Goal: Browse casually

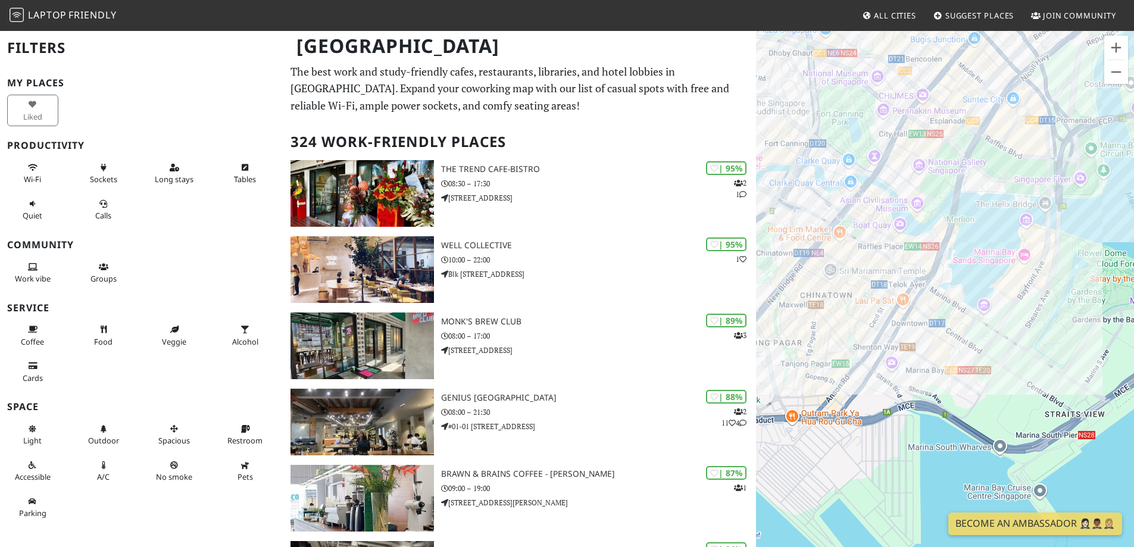
drag, startPoint x: 893, startPoint y: 386, endPoint x: 961, endPoint y: 417, distance: 74.0
click at [961, 417] on div "To navigate, press the arrow keys." at bounding box center [945, 303] width 378 height 547
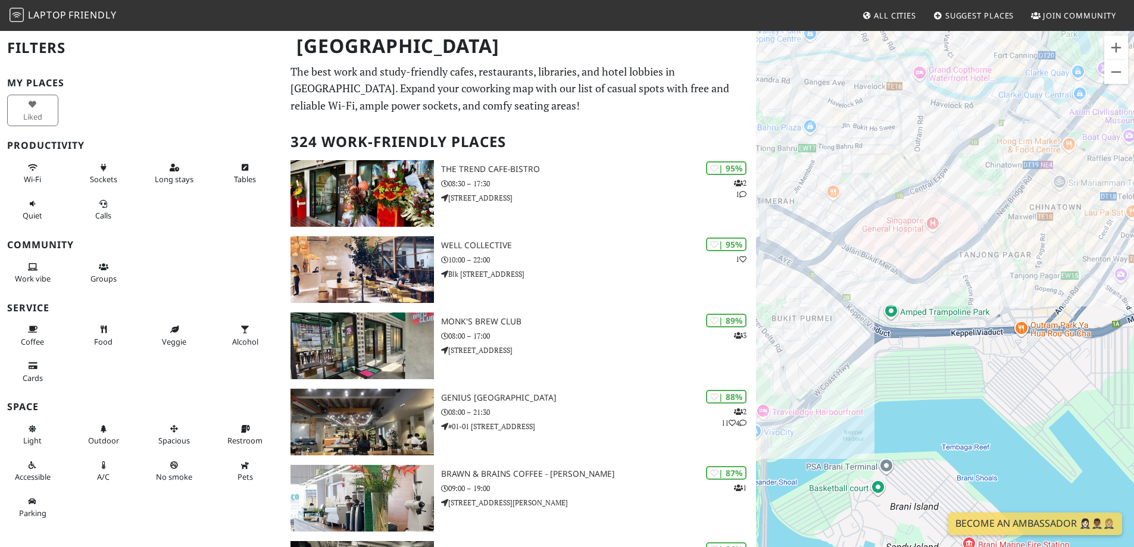
drag, startPoint x: 881, startPoint y: 422, endPoint x: 1124, endPoint y: 325, distance: 261.5
click at [1124, 325] on div "To navigate, press the arrow keys." at bounding box center [945, 303] width 378 height 547
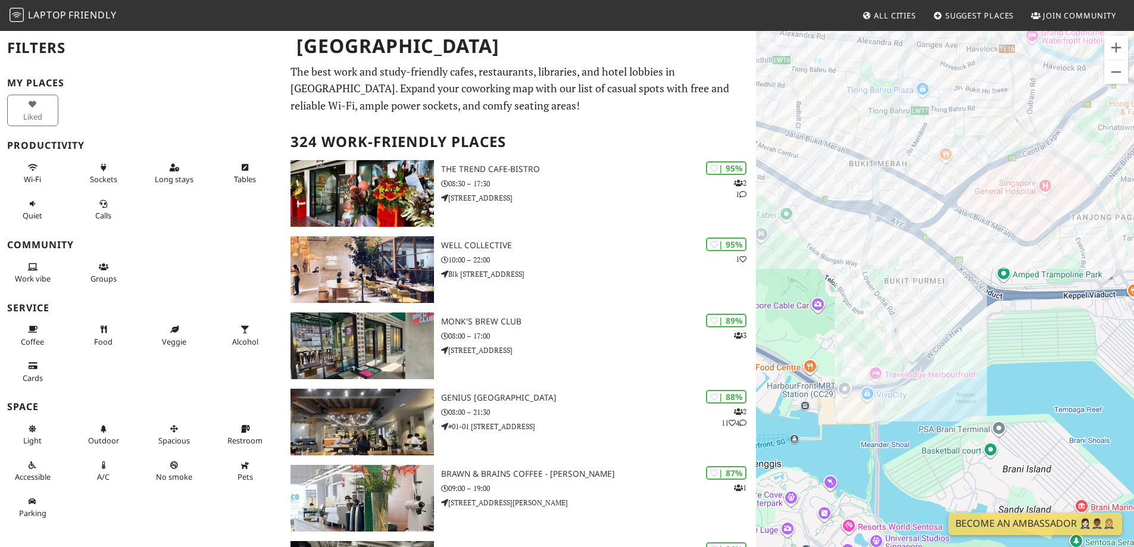
drag, startPoint x: 990, startPoint y: 389, endPoint x: 1092, endPoint y: 364, distance: 104.9
click at [1092, 364] on div "To navigate, press the arrow keys." at bounding box center [945, 303] width 378 height 547
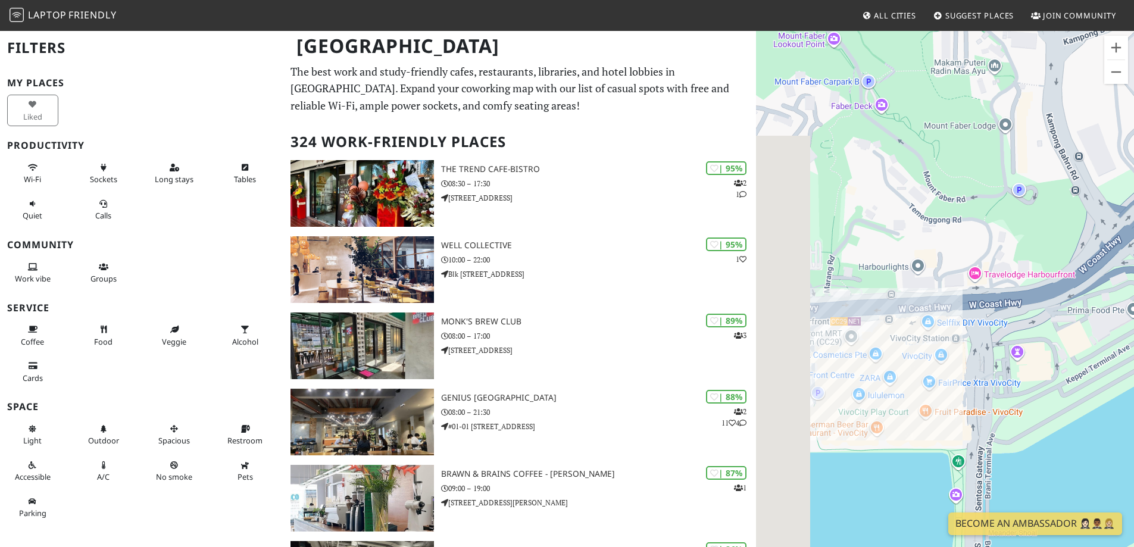
drag, startPoint x: 849, startPoint y: 357, endPoint x: 1009, endPoint y: 175, distance: 242.1
click at [1009, 175] on div "To navigate, press the arrow keys." at bounding box center [945, 303] width 378 height 547
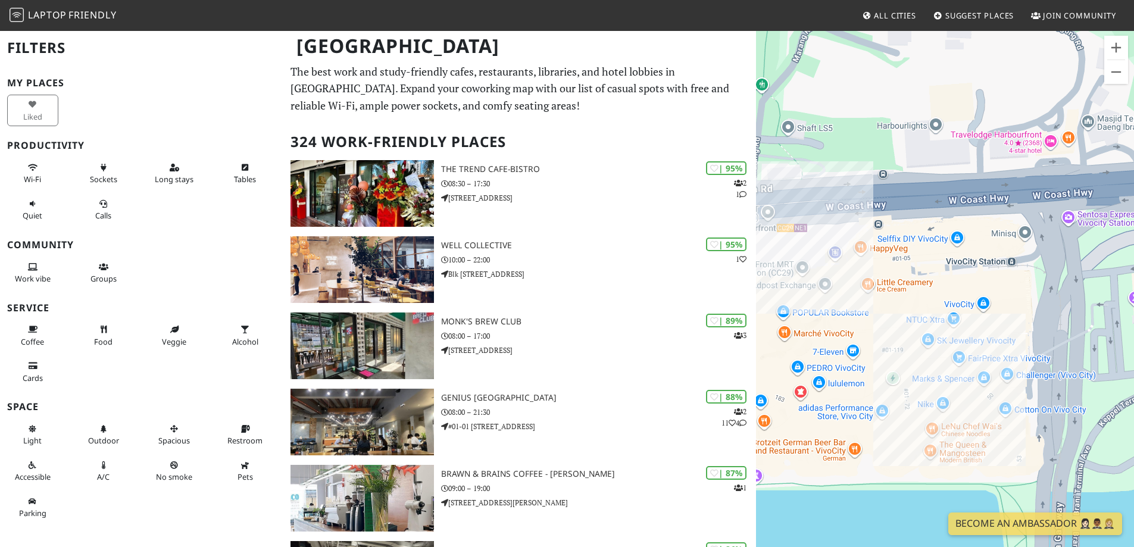
drag, startPoint x: 982, startPoint y: 315, endPoint x: 893, endPoint y: 351, distance: 96.4
click at [893, 351] on div "To navigate, press the arrow keys." at bounding box center [945, 303] width 378 height 547
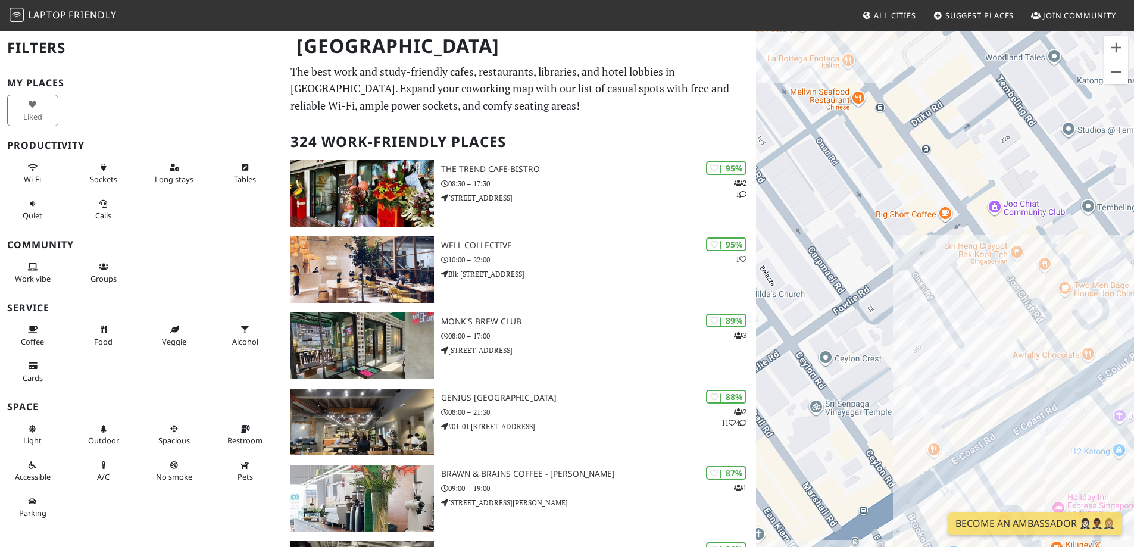
drag, startPoint x: 1057, startPoint y: 403, endPoint x: 925, endPoint y: 364, distance: 138.0
click at [909, 339] on div "To navigate, press the arrow keys." at bounding box center [945, 303] width 378 height 547
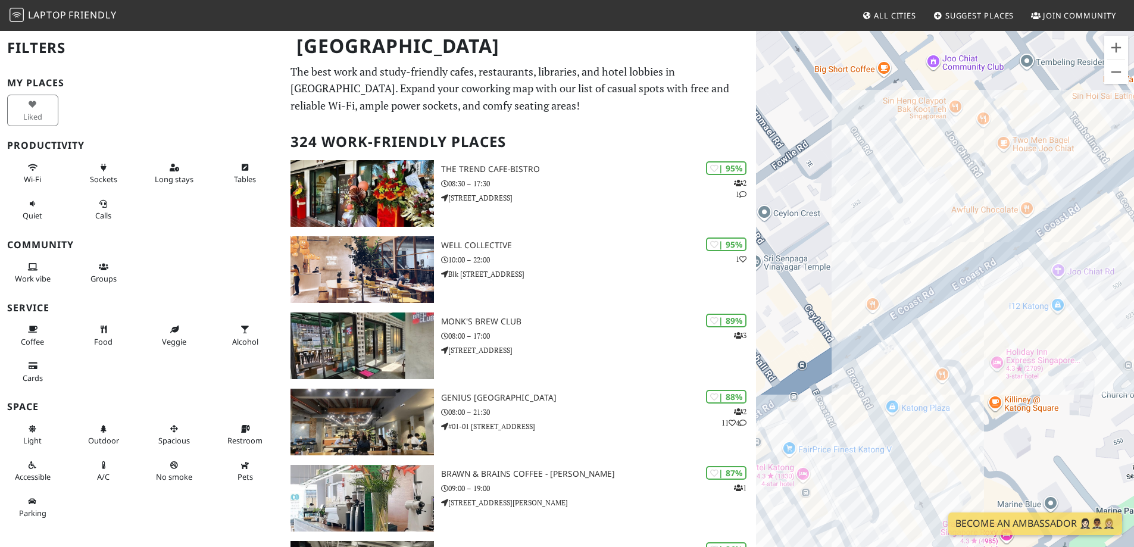
drag, startPoint x: 951, startPoint y: 442, endPoint x: 889, endPoint y: 294, distance: 160.0
click at [889, 294] on div "To navigate, press the arrow keys." at bounding box center [945, 303] width 378 height 547
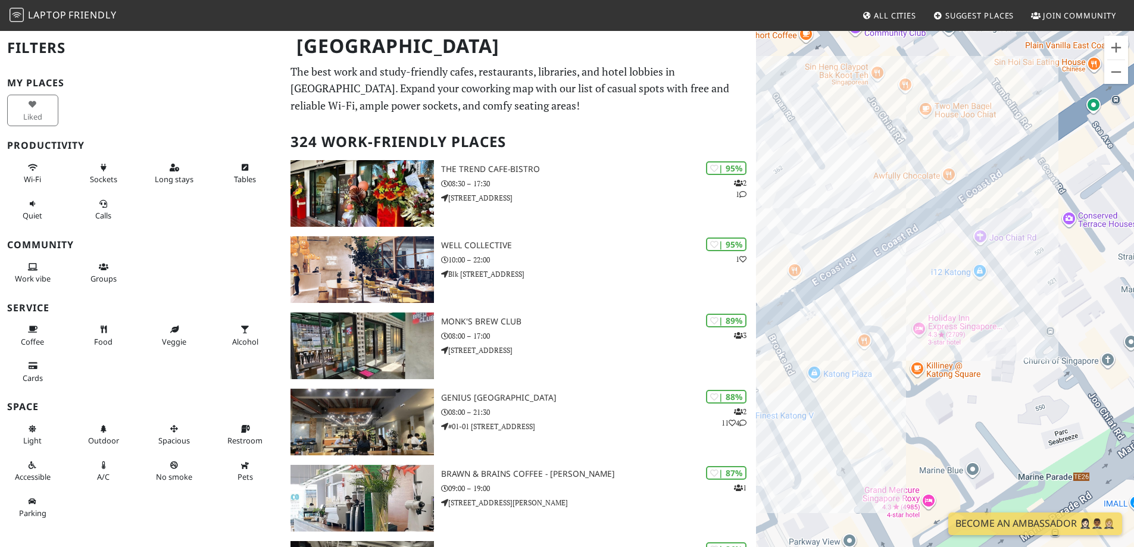
drag, startPoint x: 1021, startPoint y: 466, endPoint x: 949, endPoint y: 440, distance: 77.2
click at [949, 440] on div "To navigate, press the arrow keys." at bounding box center [945, 303] width 378 height 547
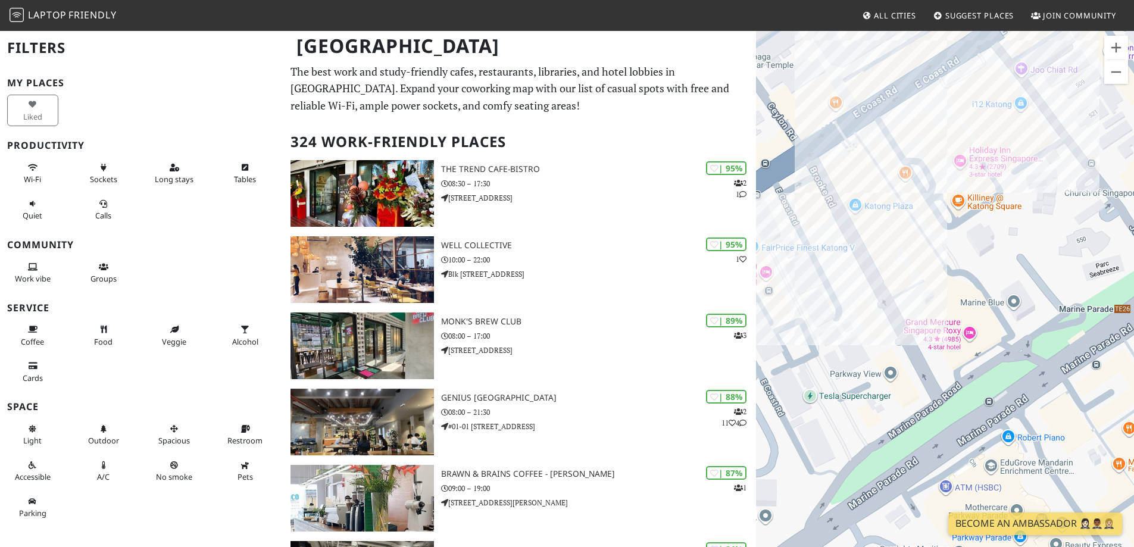
drag, startPoint x: 899, startPoint y: 444, endPoint x: 882, endPoint y: 268, distance: 176.3
click at [882, 268] on div "To navigate, press the arrow keys." at bounding box center [945, 303] width 378 height 547
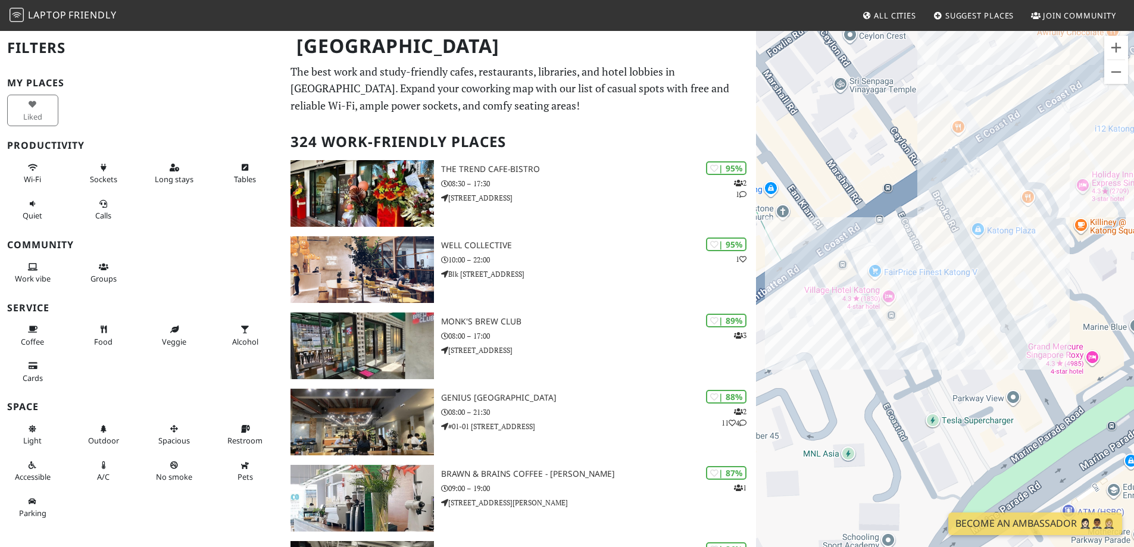
drag, startPoint x: 879, startPoint y: 280, endPoint x: 1002, endPoint y: 305, distance: 125.8
click at [1002, 305] on div "To navigate, press the arrow keys." at bounding box center [945, 303] width 378 height 547
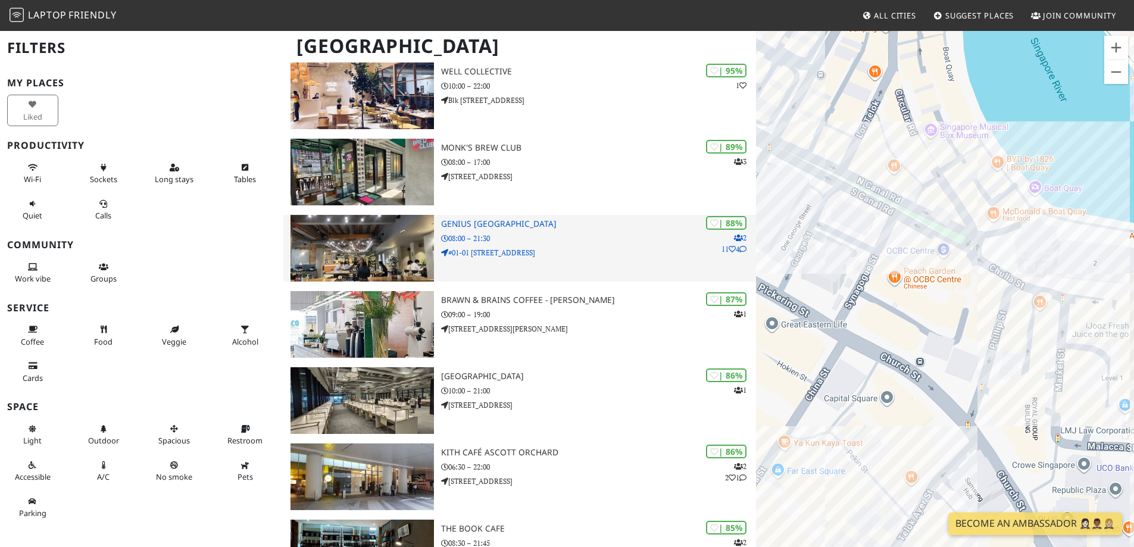
scroll to position [179, 0]
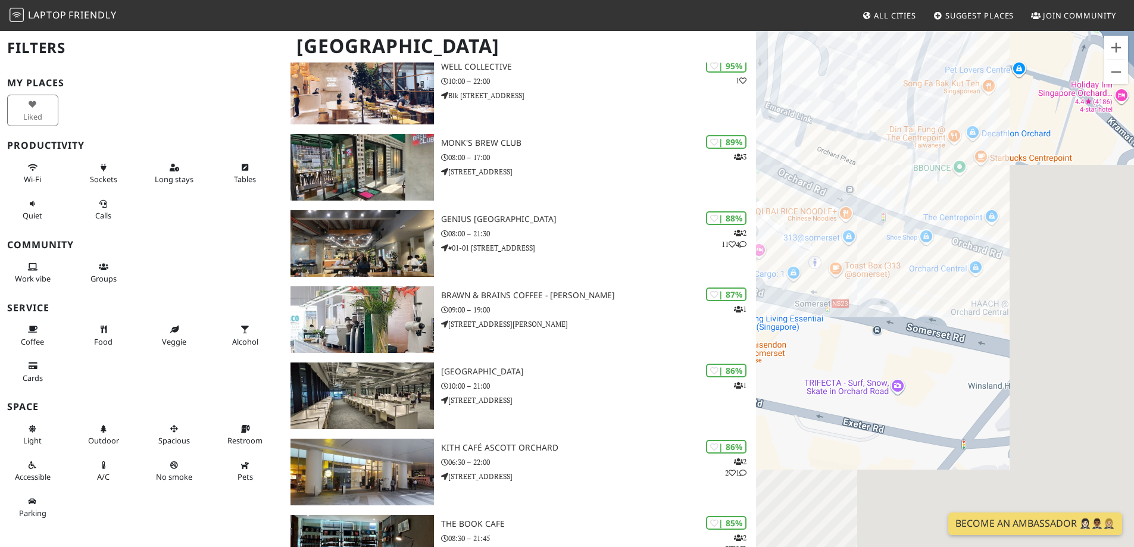
drag, startPoint x: 1058, startPoint y: 411, endPoint x: 910, endPoint y: 184, distance: 270.9
click at [910, 184] on div "To navigate, press the arrow keys." at bounding box center [945, 303] width 378 height 547
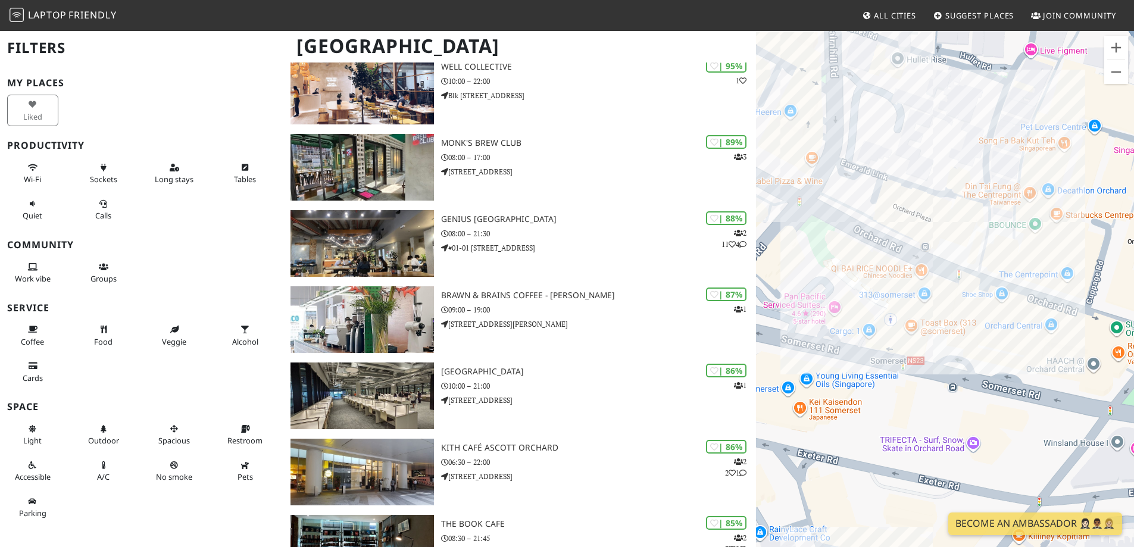
drag, startPoint x: 890, startPoint y: 285, endPoint x: 984, endPoint y: 396, distance: 145.7
click at [984, 396] on div "To navigate, press the arrow keys." at bounding box center [945, 303] width 378 height 547
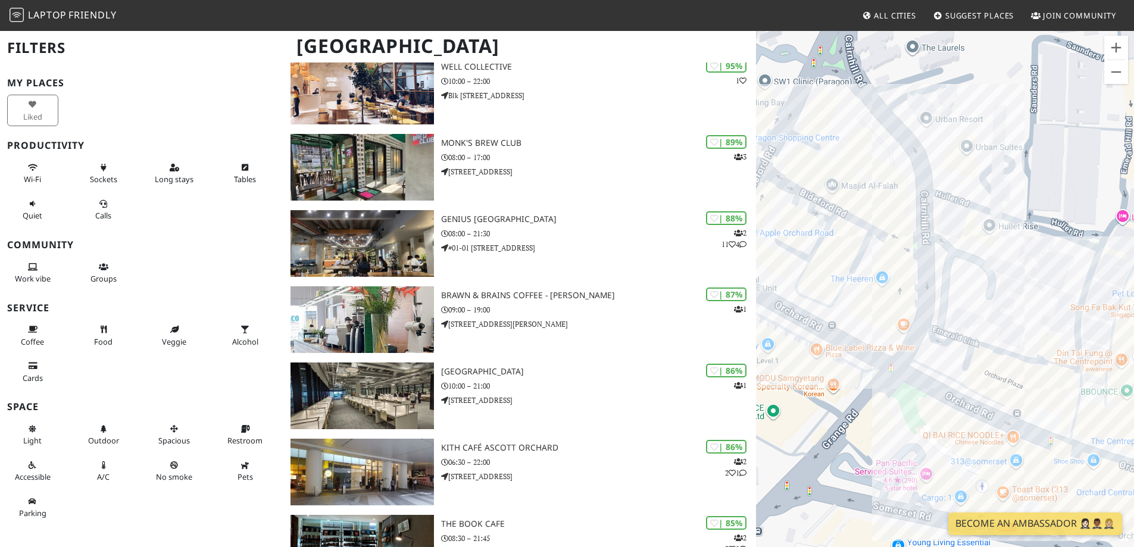
drag, startPoint x: 905, startPoint y: 272, endPoint x: 971, endPoint y: 349, distance: 101.3
click at [971, 349] on div "To navigate, press the arrow keys." at bounding box center [945, 303] width 378 height 547
